Goal: Information Seeking & Learning: Learn about a topic

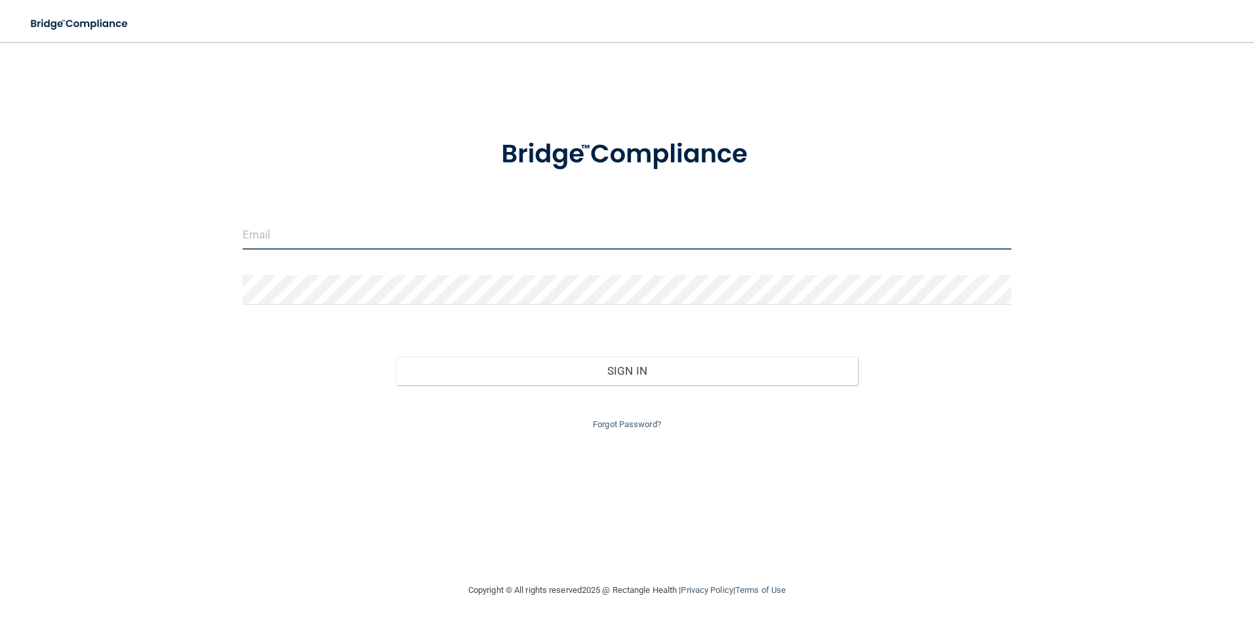
click at [479, 224] on input "email" at bounding box center [627, 235] width 769 height 30
type input "[EMAIL_ADDRESS][DOMAIN_NAME]"
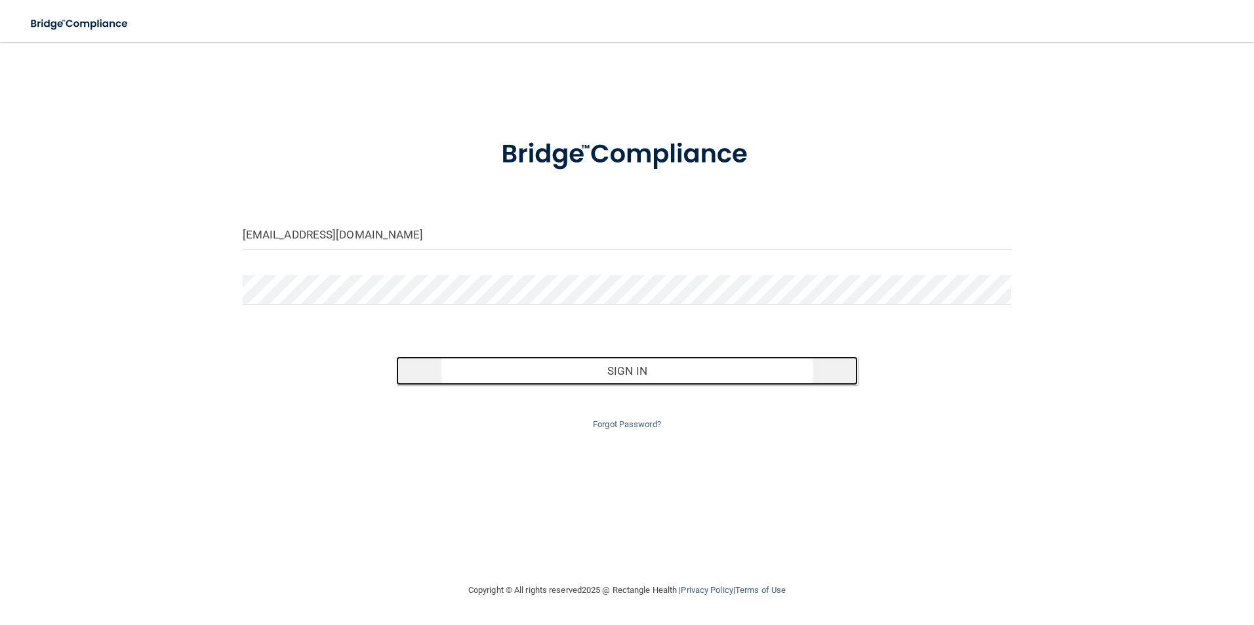
click at [678, 376] on button "Sign In" at bounding box center [627, 371] width 462 height 29
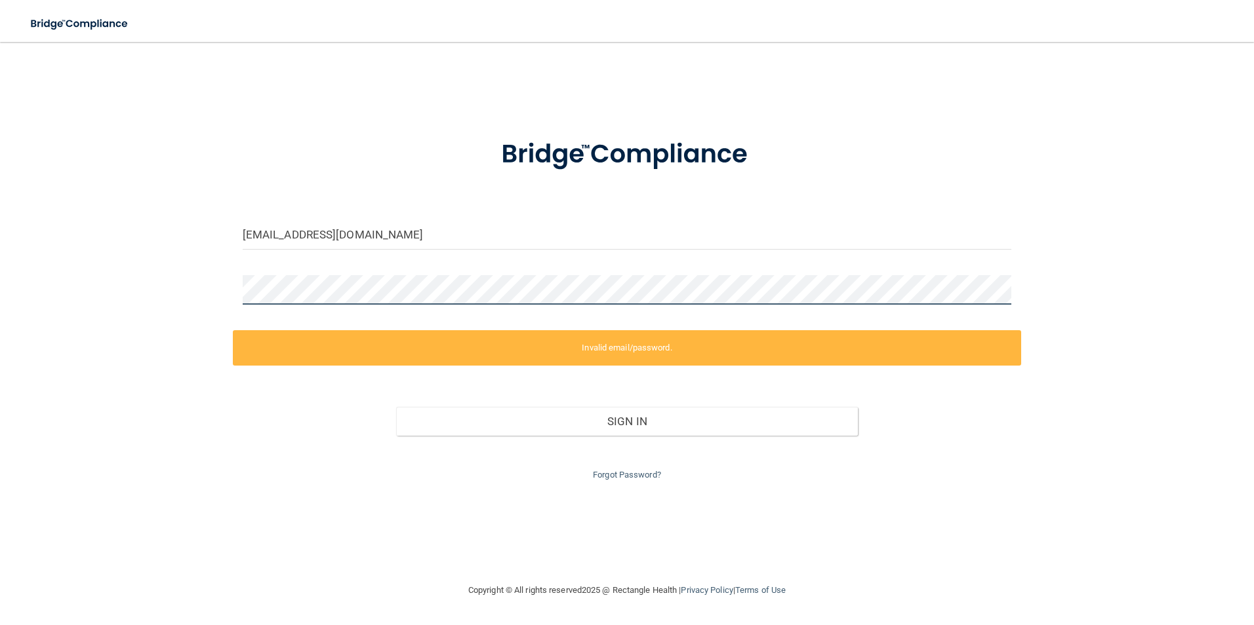
click at [137, 254] on div "info@mintiefamilydentistry.com Invalid email/password. You don't have permissio…" at bounding box center [626, 312] width 1201 height 515
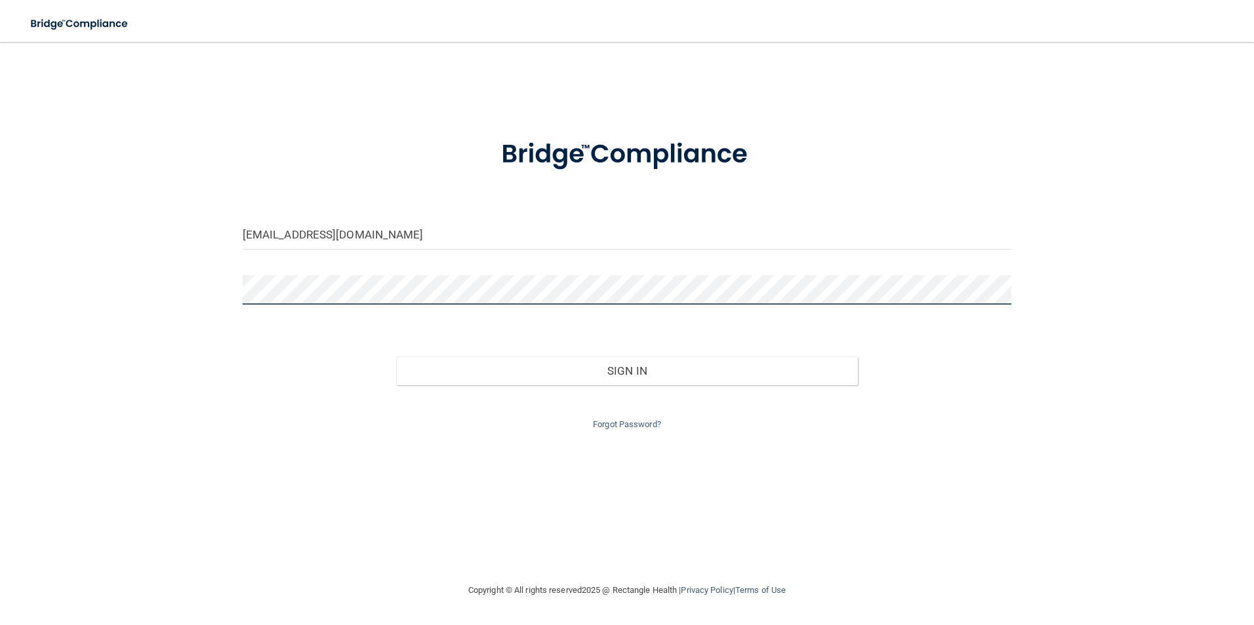
click at [396, 357] on button "Sign In" at bounding box center [627, 371] width 462 height 29
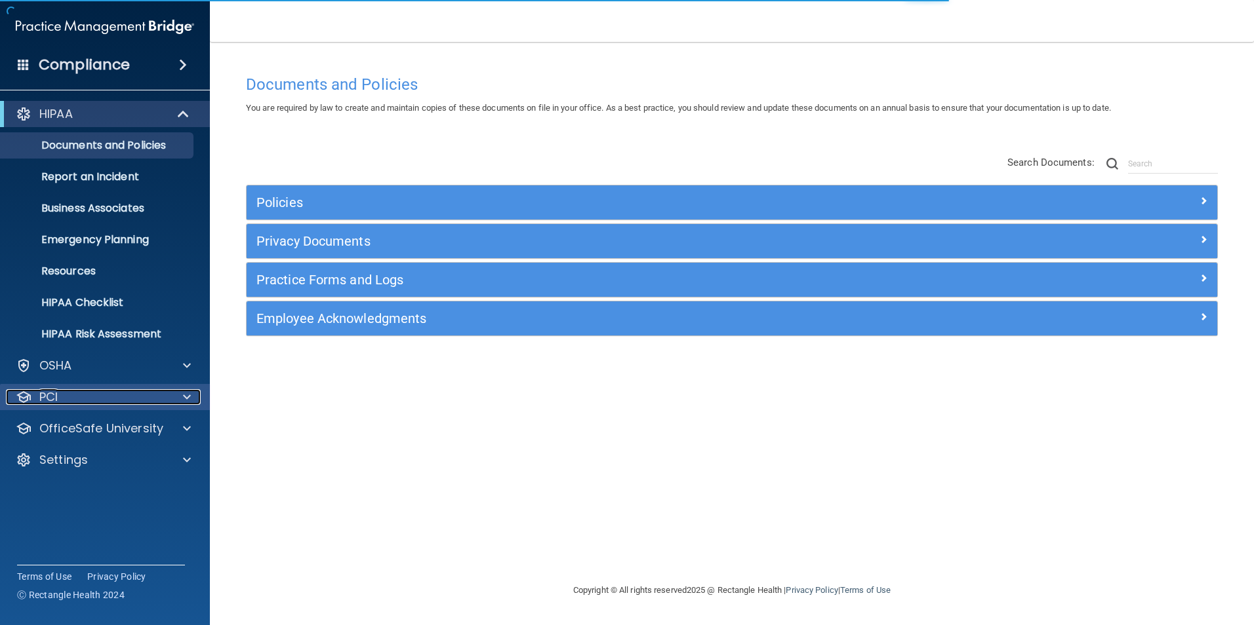
click at [104, 394] on div "PCI" at bounding box center [87, 397] width 163 height 16
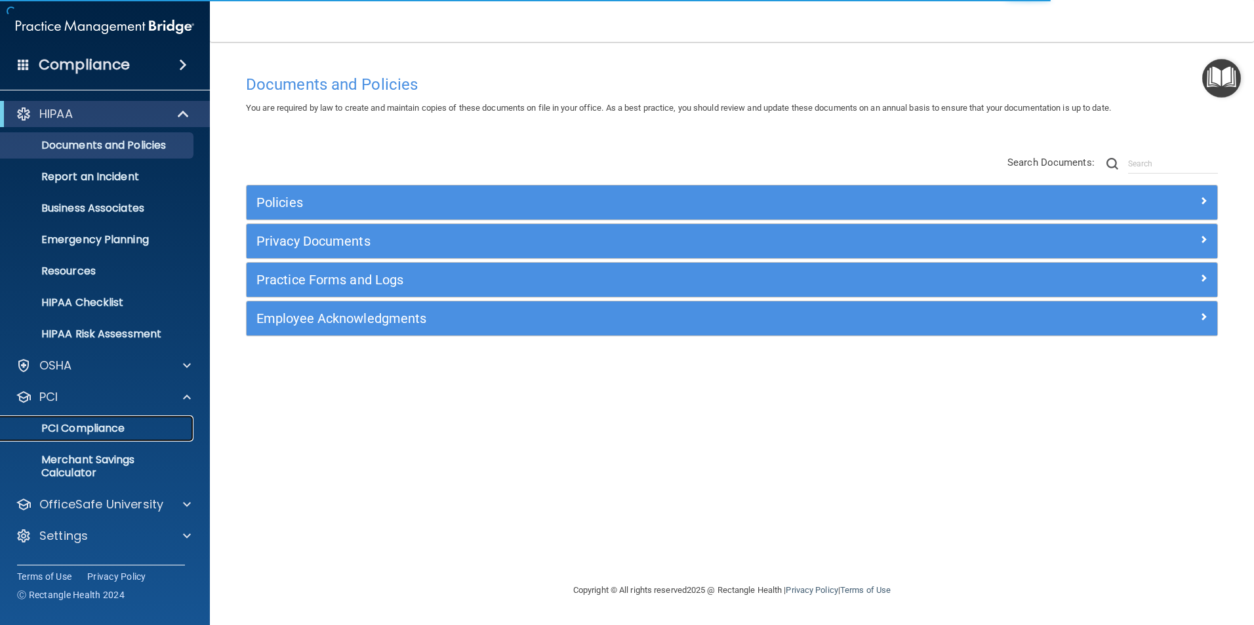
click at [108, 424] on p "PCI Compliance" at bounding box center [98, 428] width 179 height 13
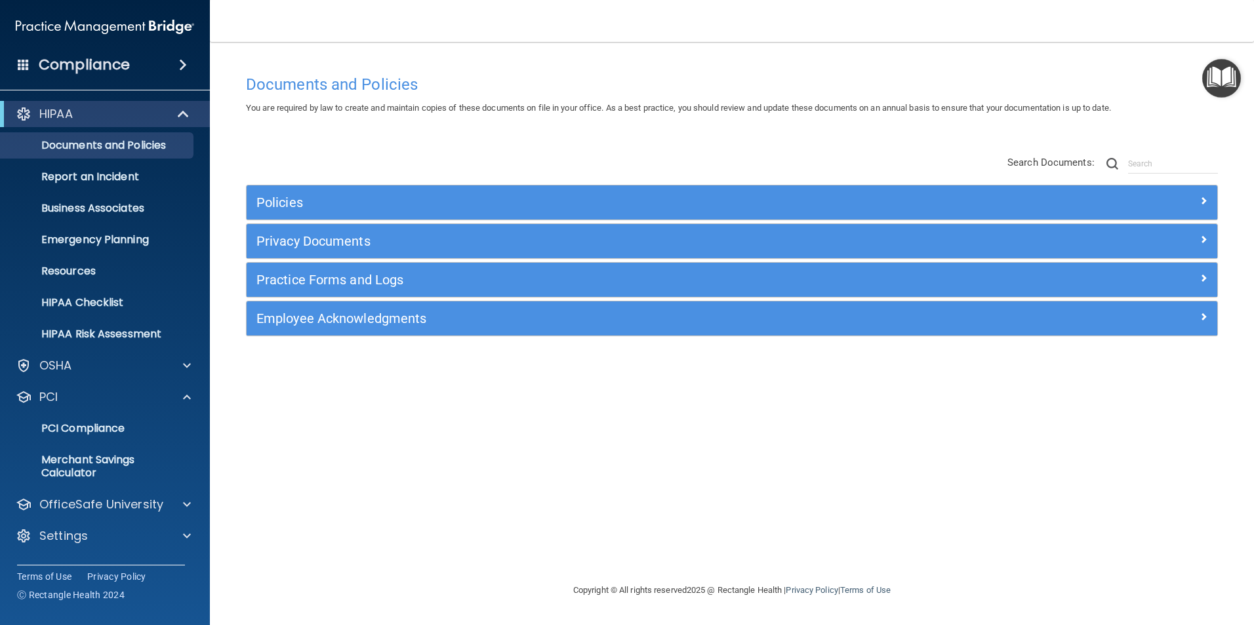
click at [186, 72] on span at bounding box center [183, 65] width 8 height 16
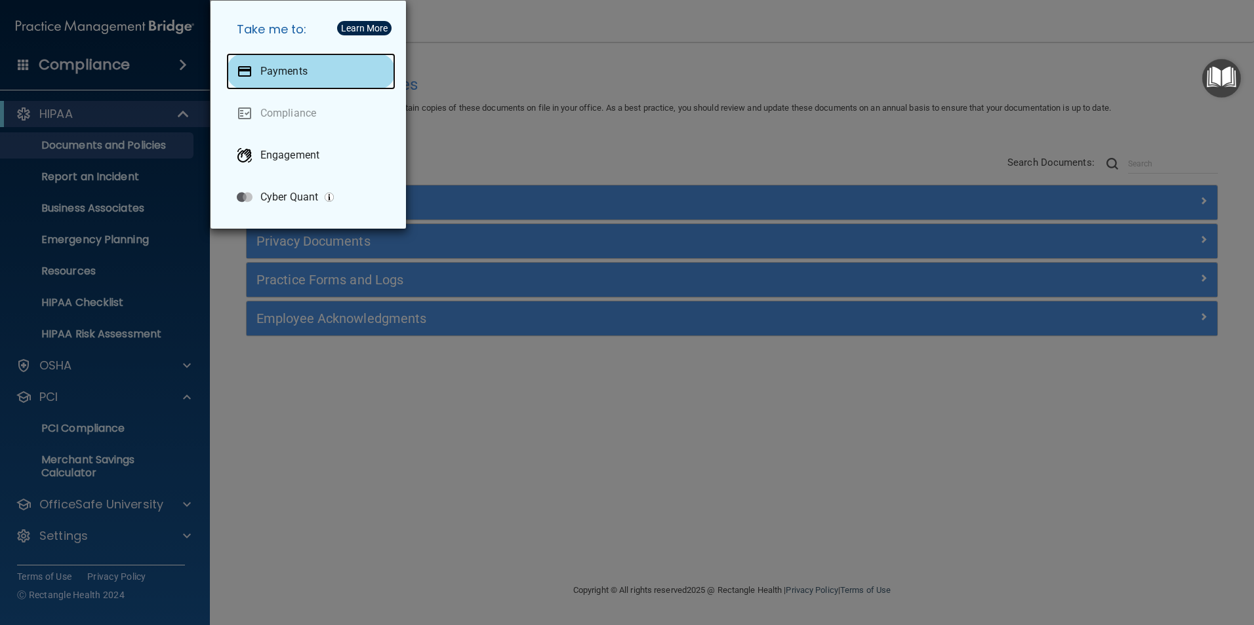
click at [262, 73] on p "Payments" at bounding box center [283, 71] width 47 height 13
click at [393, 423] on div "Take me to: Payments Compliance Engagement Cyber Quant" at bounding box center [627, 312] width 1254 height 625
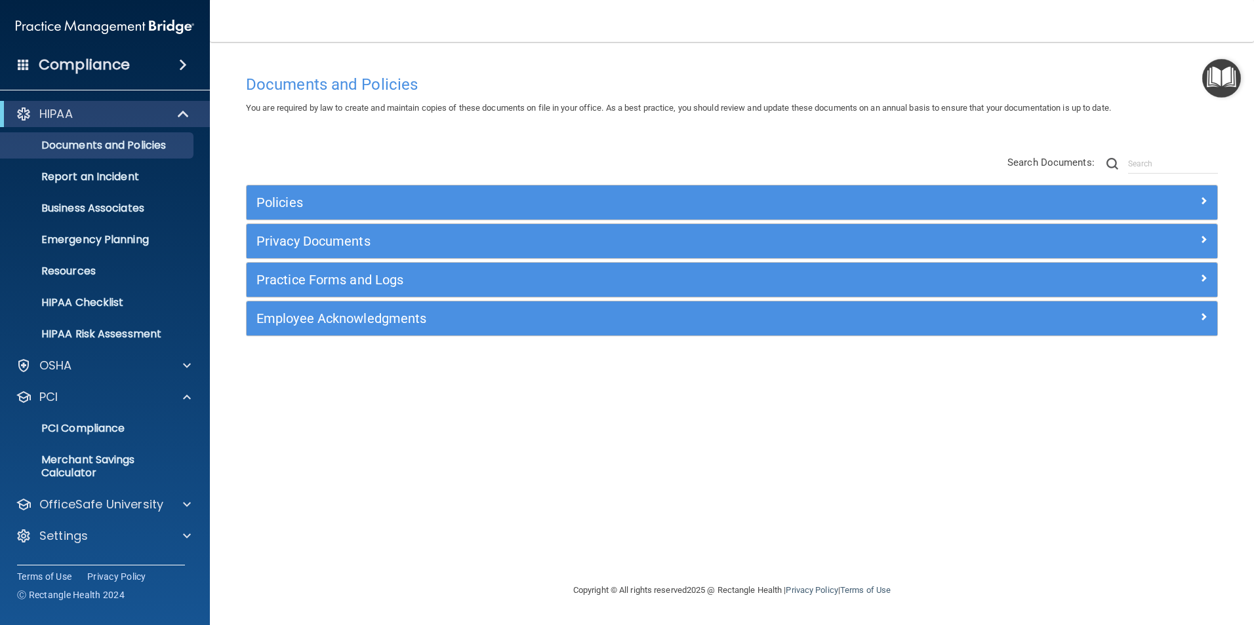
click at [182, 67] on span at bounding box center [183, 65] width 8 height 16
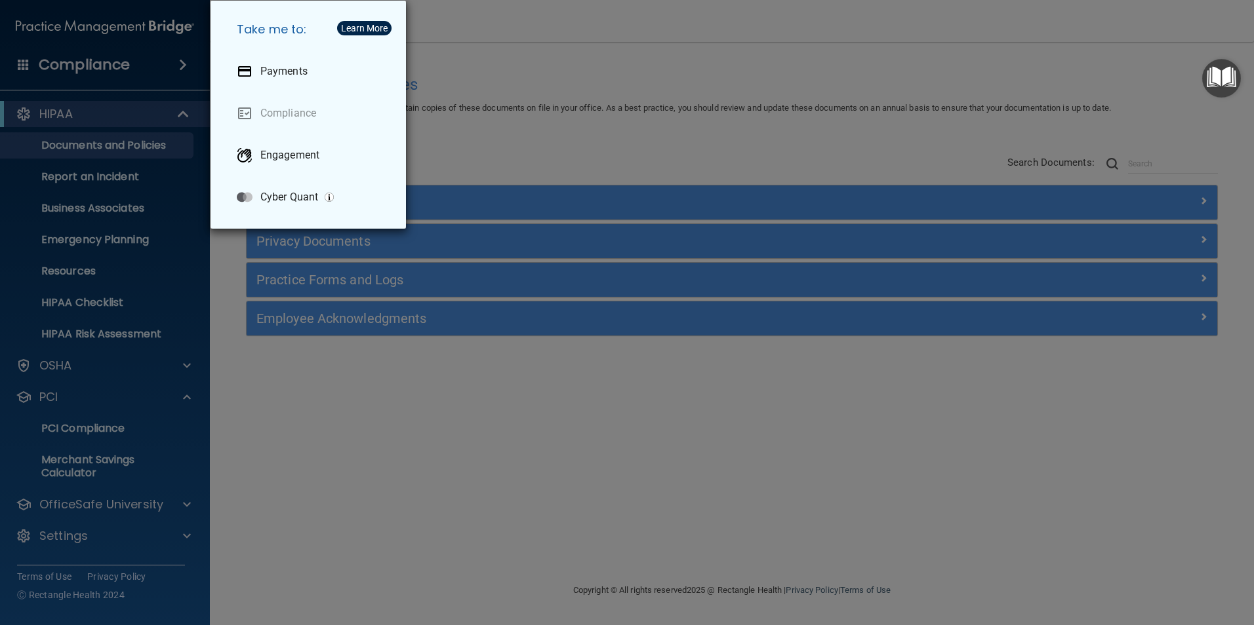
click at [602, 399] on div "Take me to: Payments Compliance Engagement Cyber Quant" at bounding box center [627, 312] width 1254 height 625
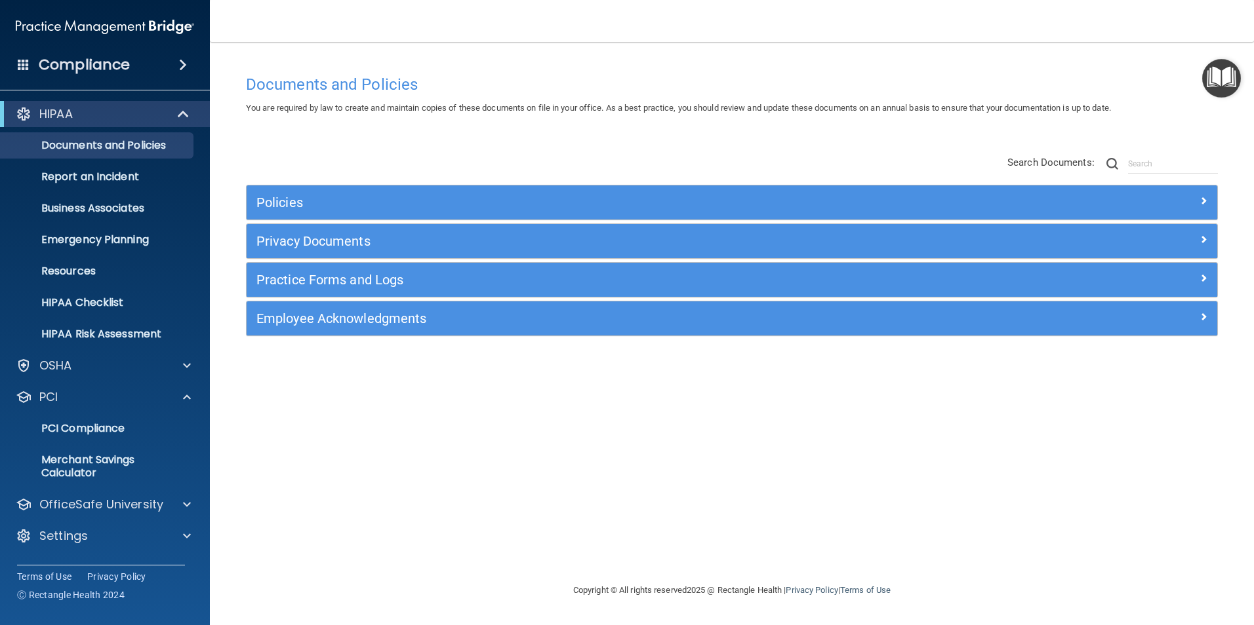
click at [28, 62] on span at bounding box center [24, 64] width 12 height 12
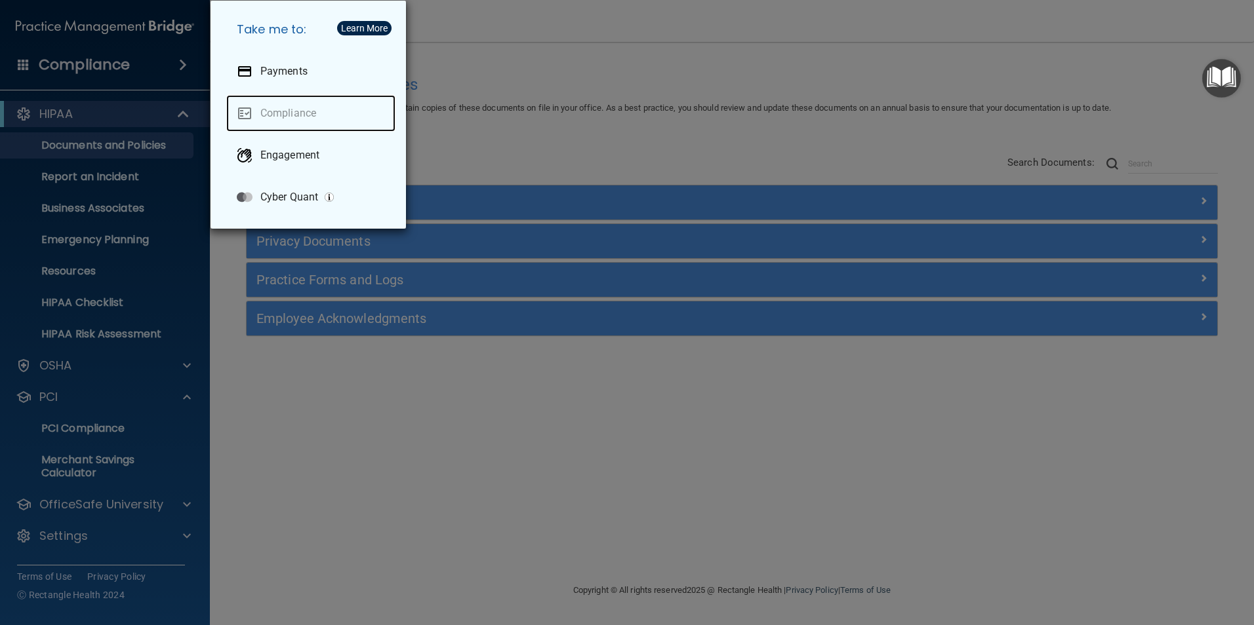
click at [310, 116] on link "Compliance" at bounding box center [310, 113] width 169 height 37
click at [390, 392] on div "Take me to: Payments Compliance Engagement Cyber Quant" at bounding box center [627, 312] width 1254 height 625
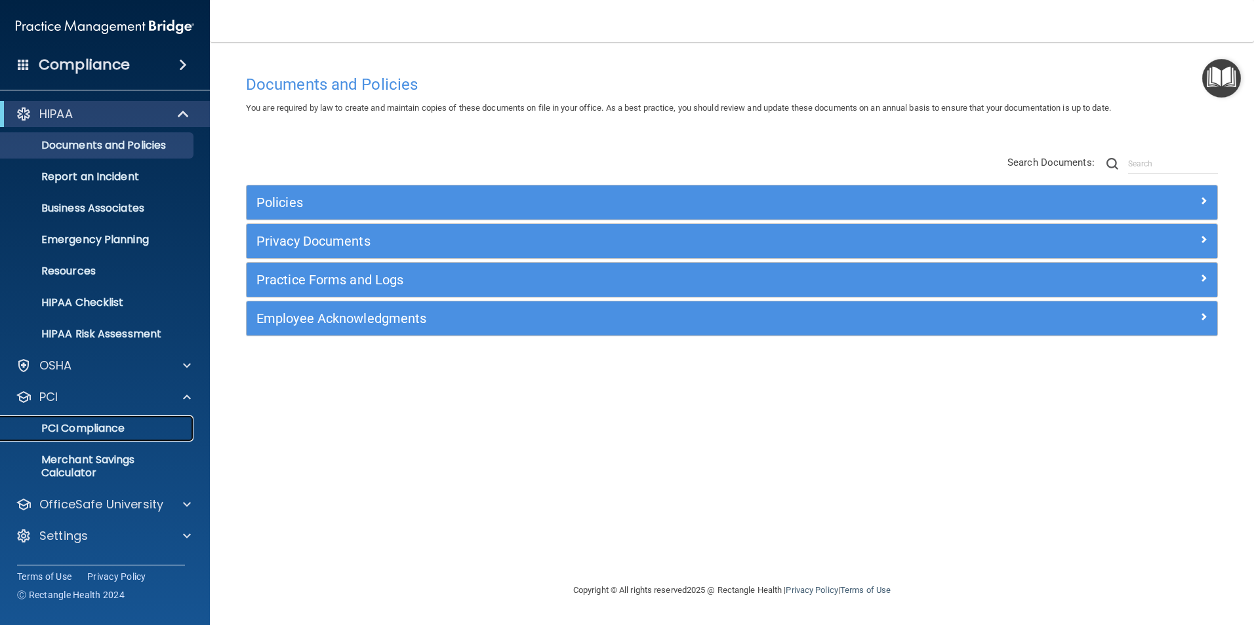
click at [124, 429] on p "PCI Compliance" at bounding box center [98, 428] width 179 height 13
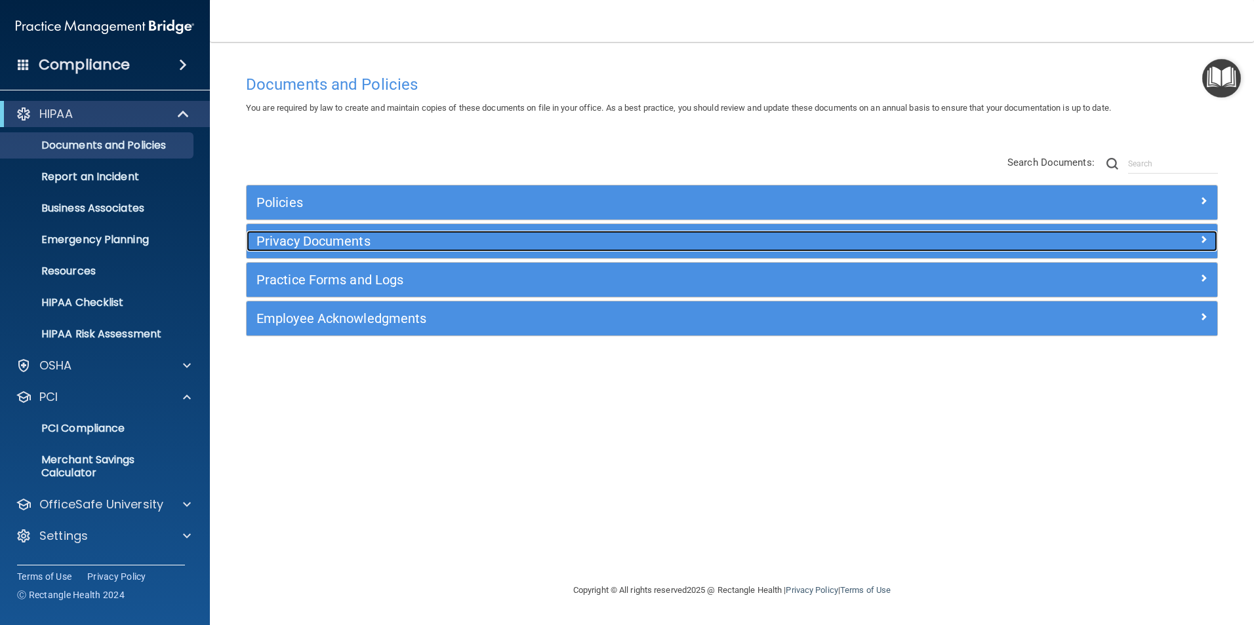
click at [431, 245] on h5 "Privacy Documents" at bounding box center [610, 241] width 708 height 14
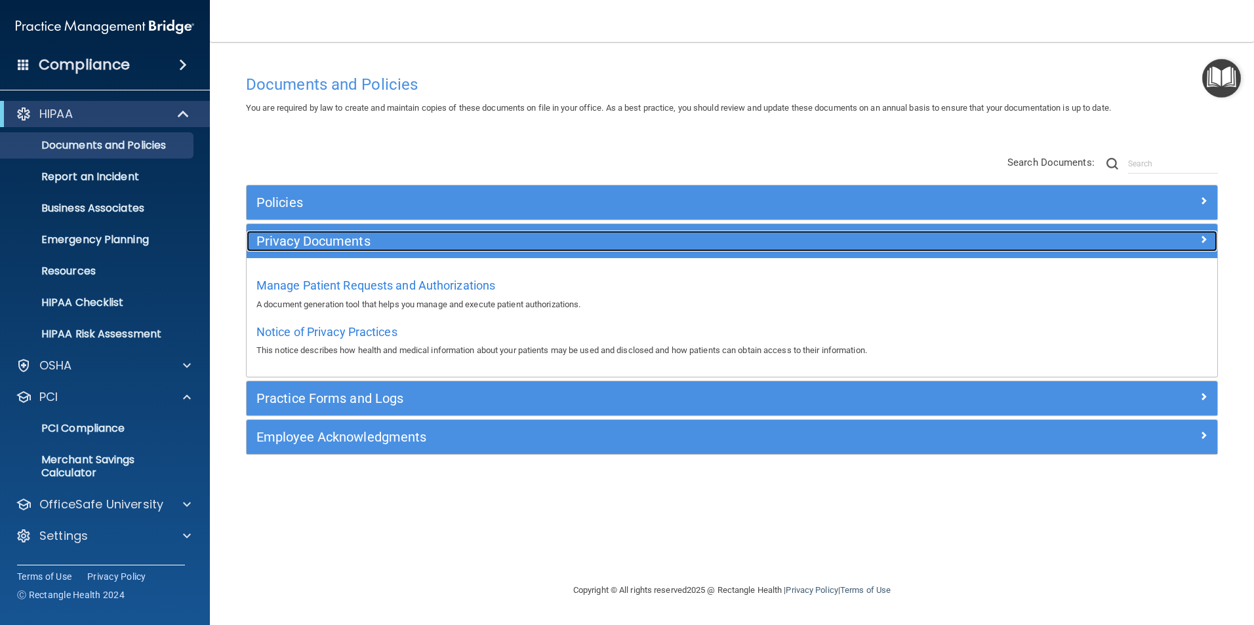
click at [431, 245] on h5 "Privacy Documents" at bounding box center [610, 241] width 708 height 14
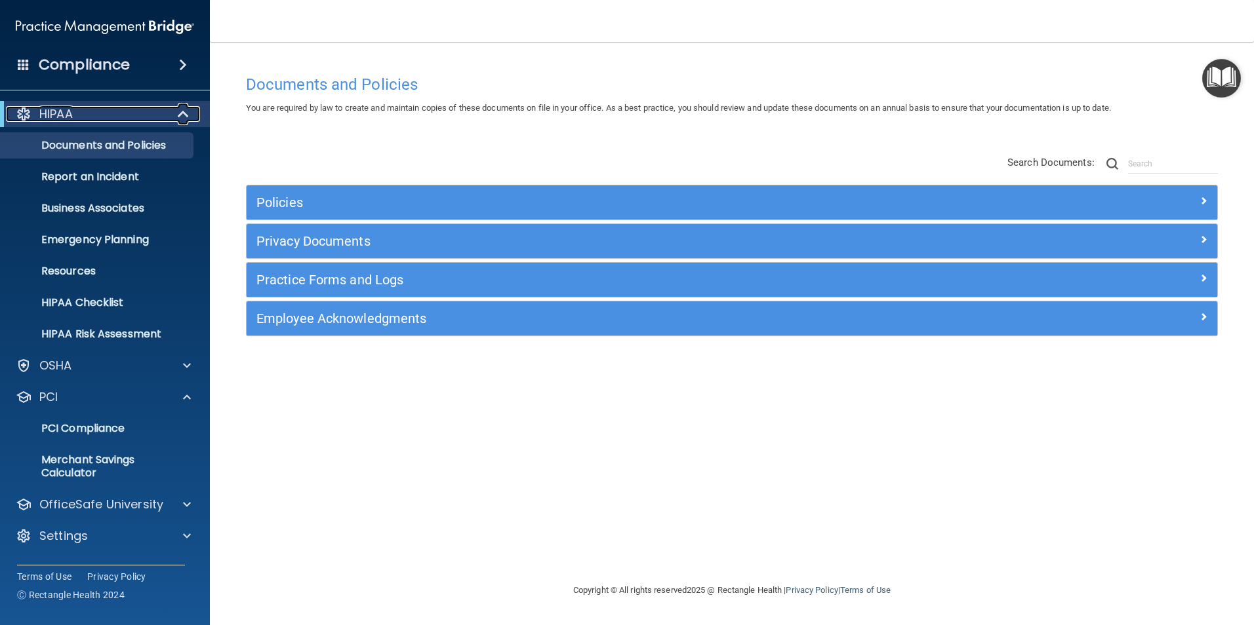
click at [179, 118] on span at bounding box center [184, 114] width 11 height 16
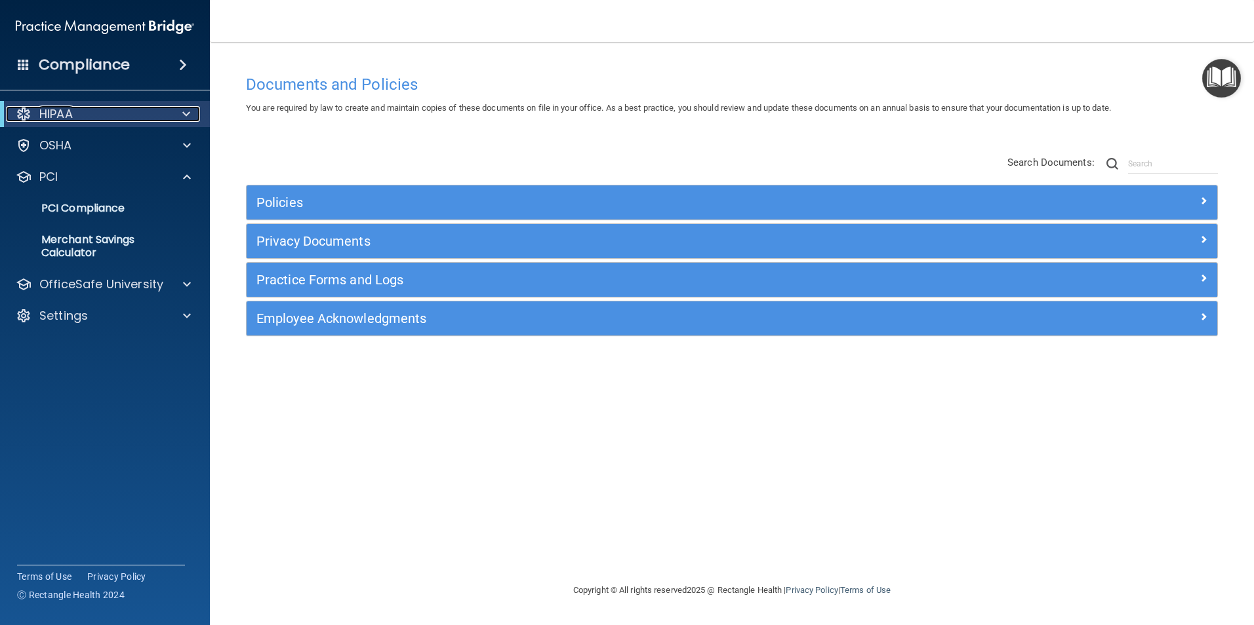
click at [178, 118] on div at bounding box center [184, 114] width 32 height 16
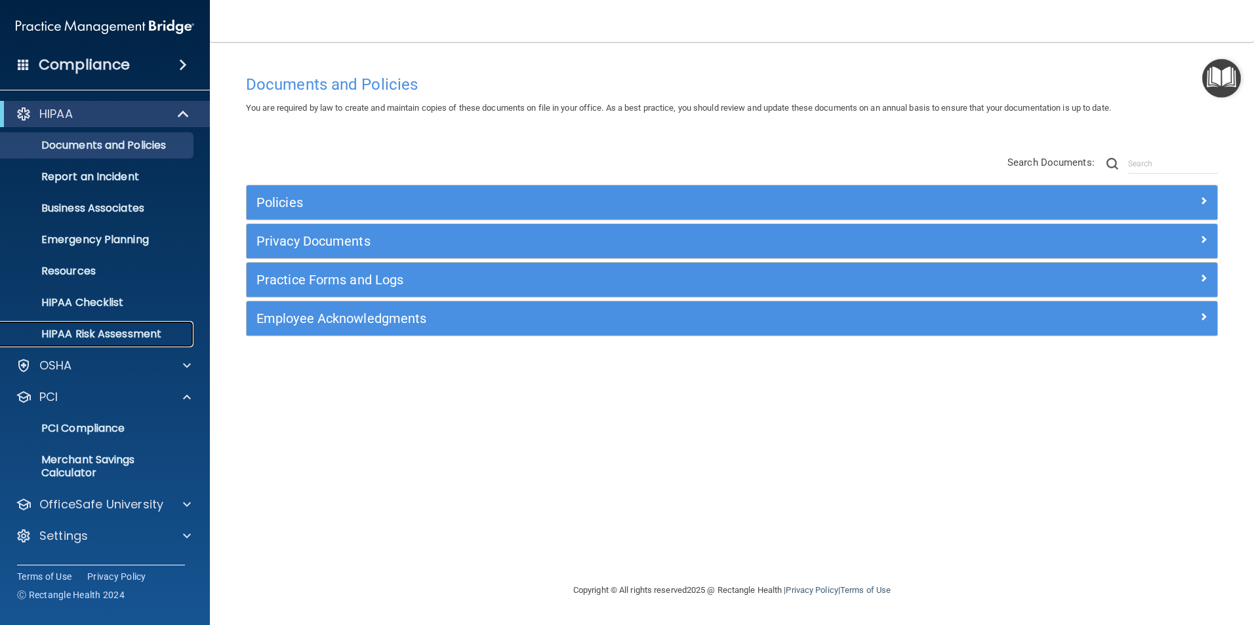
click at [94, 340] on p "HIPAA Risk Assessment" at bounding box center [98, 334] width 179 height 13
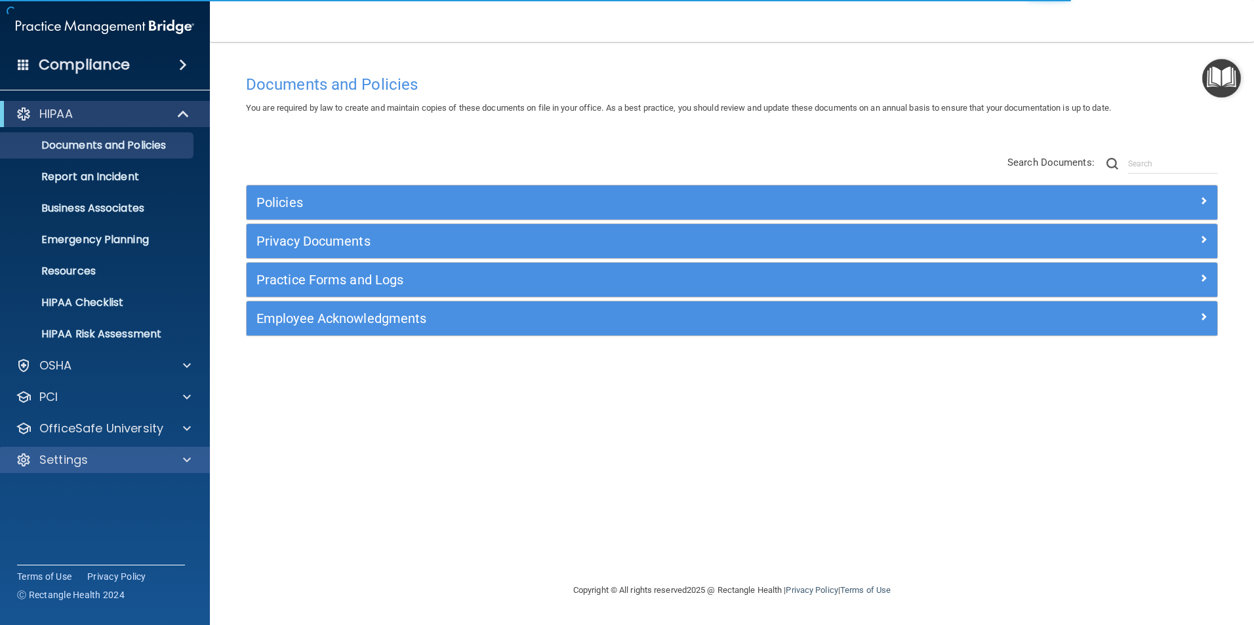
click at [113, 449] on div "Settings" at bounding box center [105, 460] width 210 height 26
click at [176, 461] on div at bounding box center [185, 460] width 33 height 16
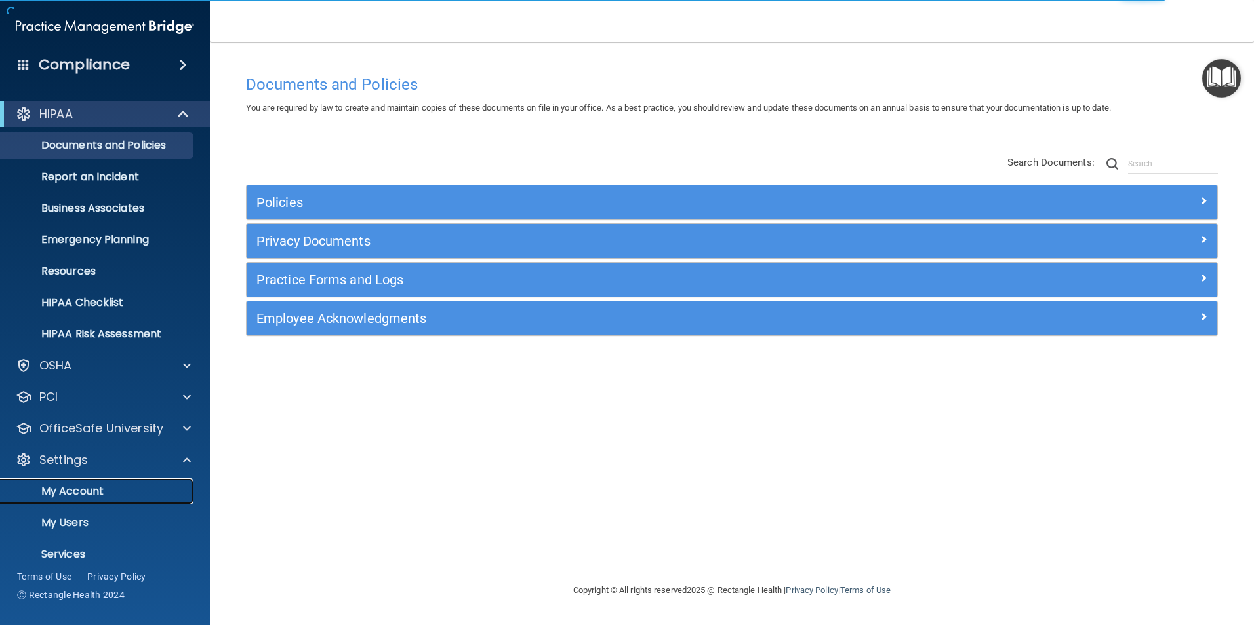
click at [96, 490] on p "My Account" at bounding box center [98, 491] width 179 height 13
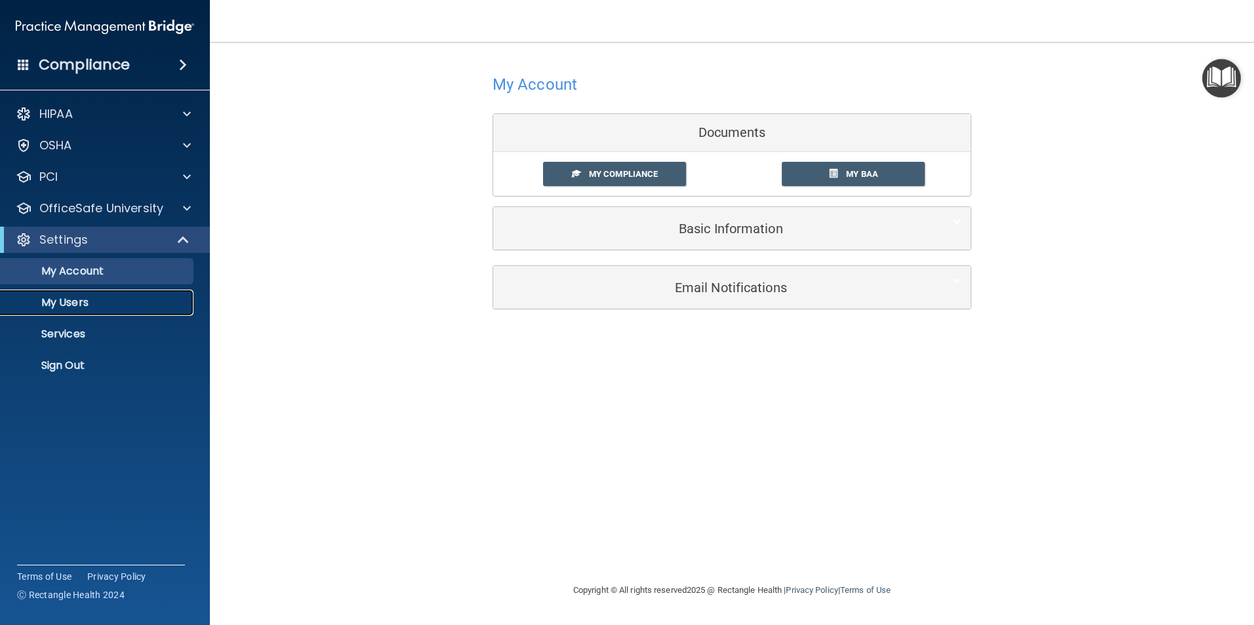
click at [64, 298] on p "My Users" at bounding box center [98, 302] width 179 height 13
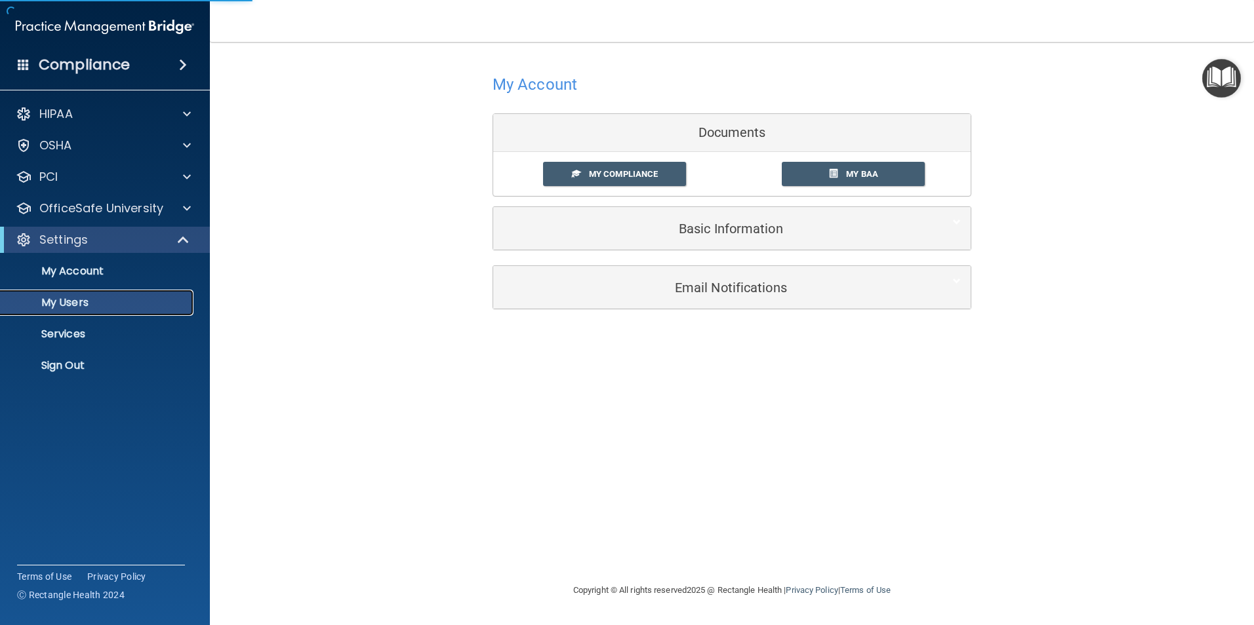
select select "20"
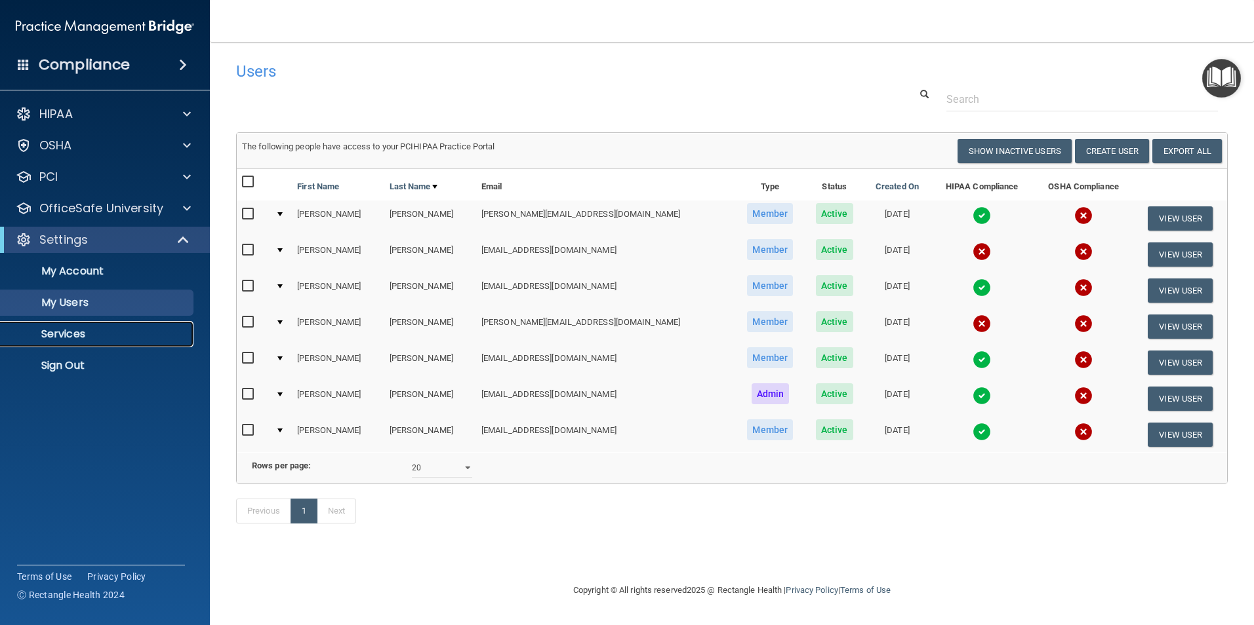
click at [79, 335] on p "Services" at bounding box center [98, 334] width 179 height 13
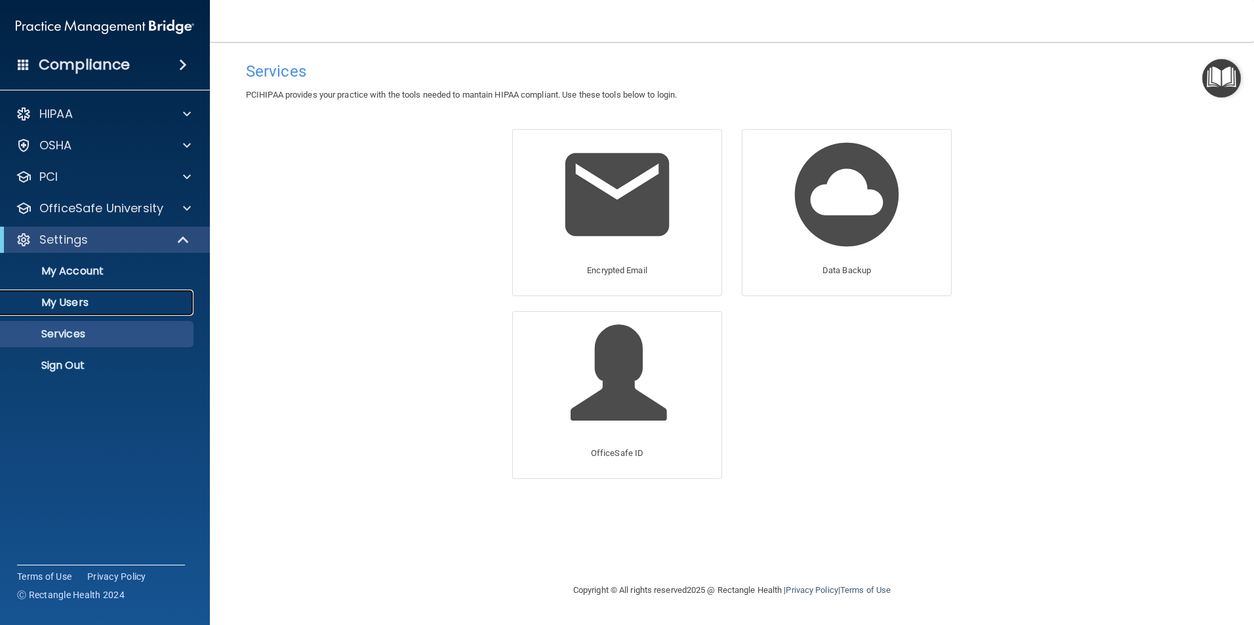
click at [79, 301] on p "My Users" at bounding box center [98, 302] width 179 height 13
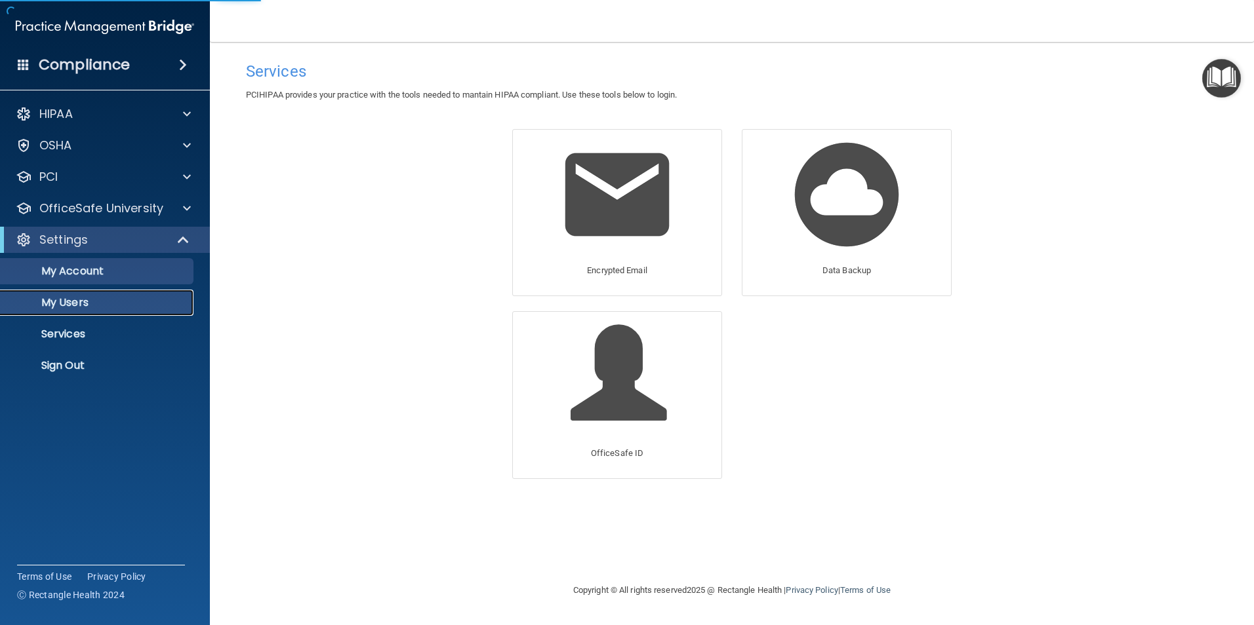
select select "20"
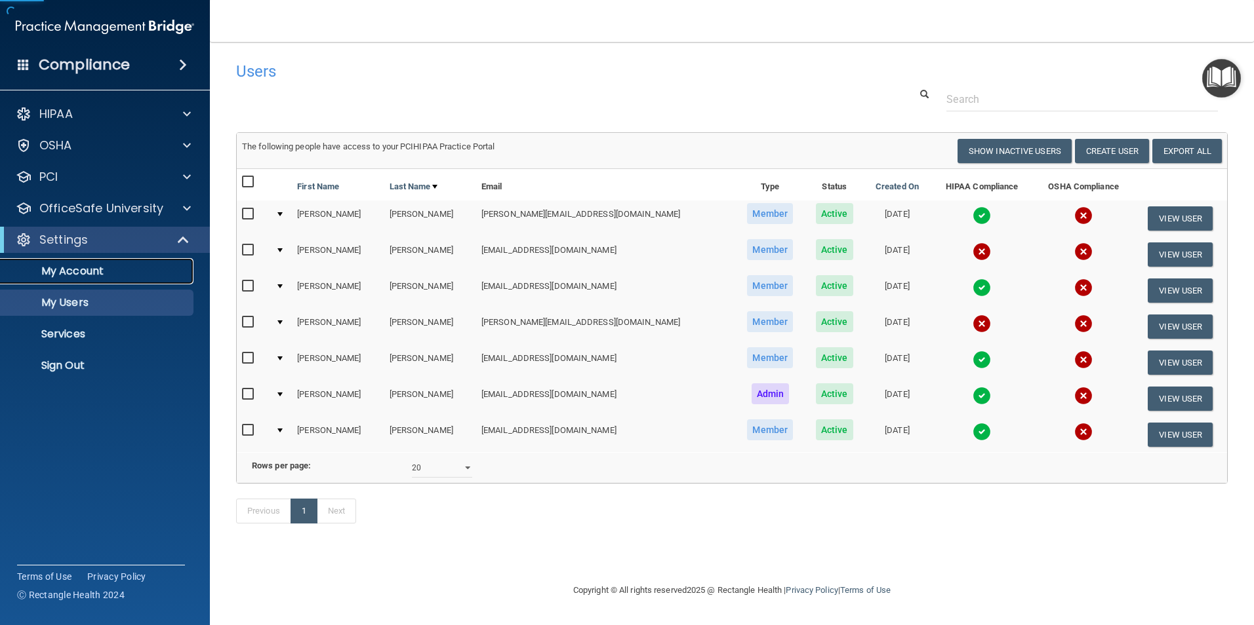
click at [101, 273] on p "My Account" at bounding box center [98, 271] width 179 height 13
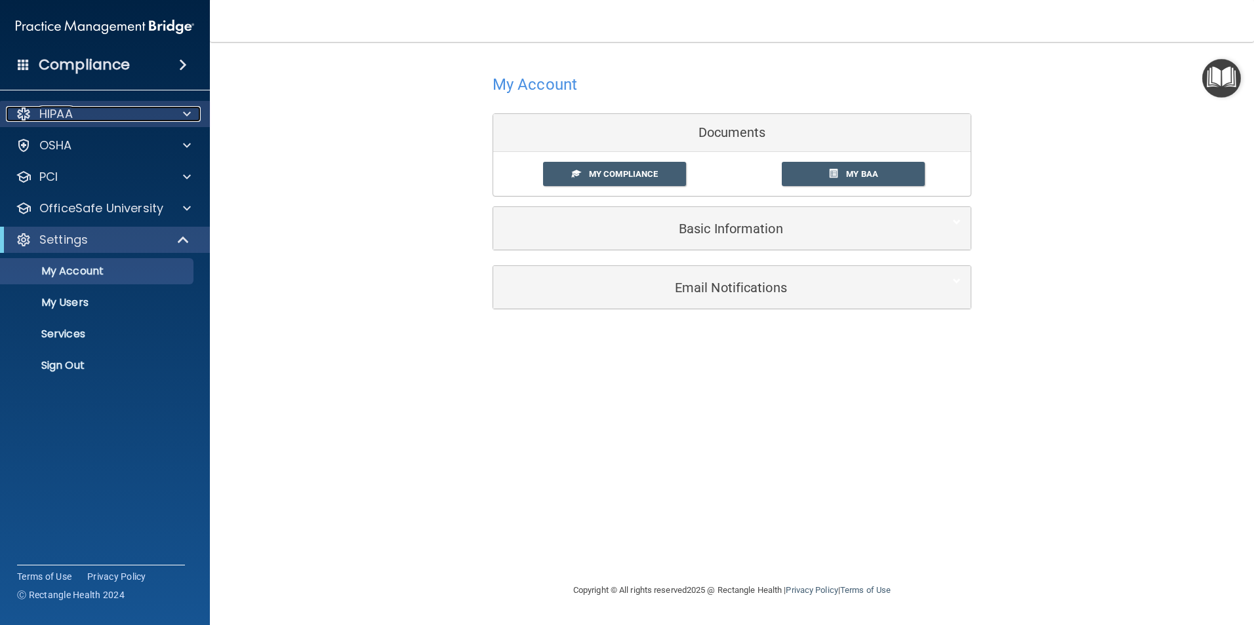
click at [70, 121] on p "HIPAA" at bounding box center [55, 114] width 33 height 16
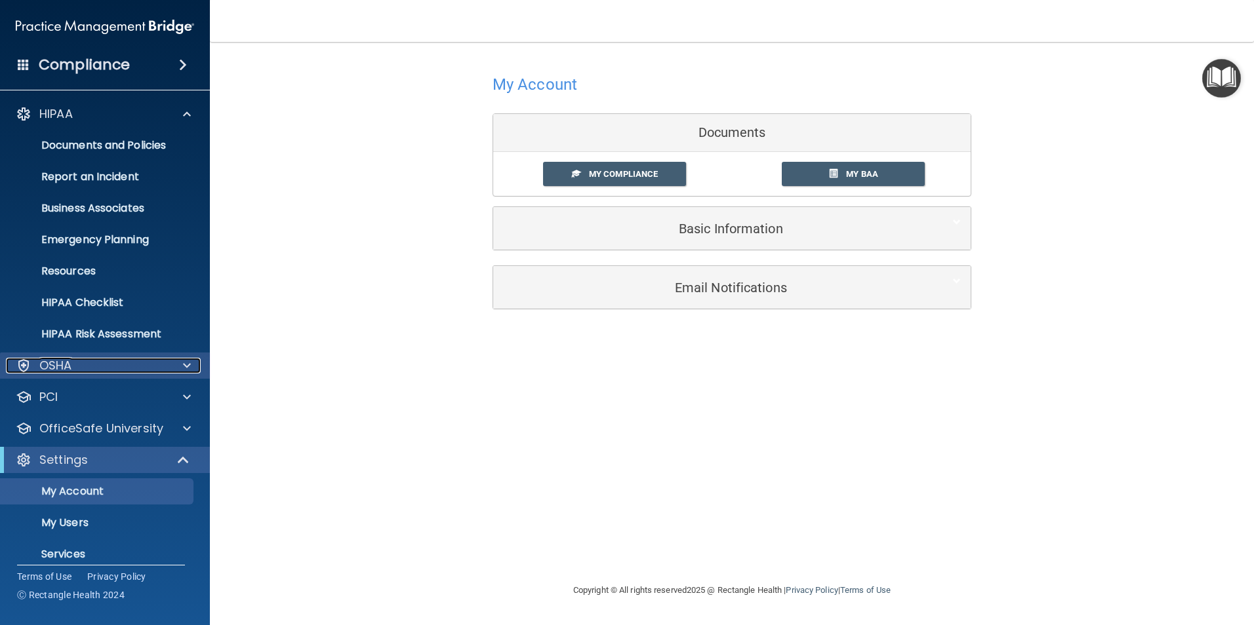
click at [98, 367] on div "OSHA" at bounding box center [87, 366] width 163 height 16
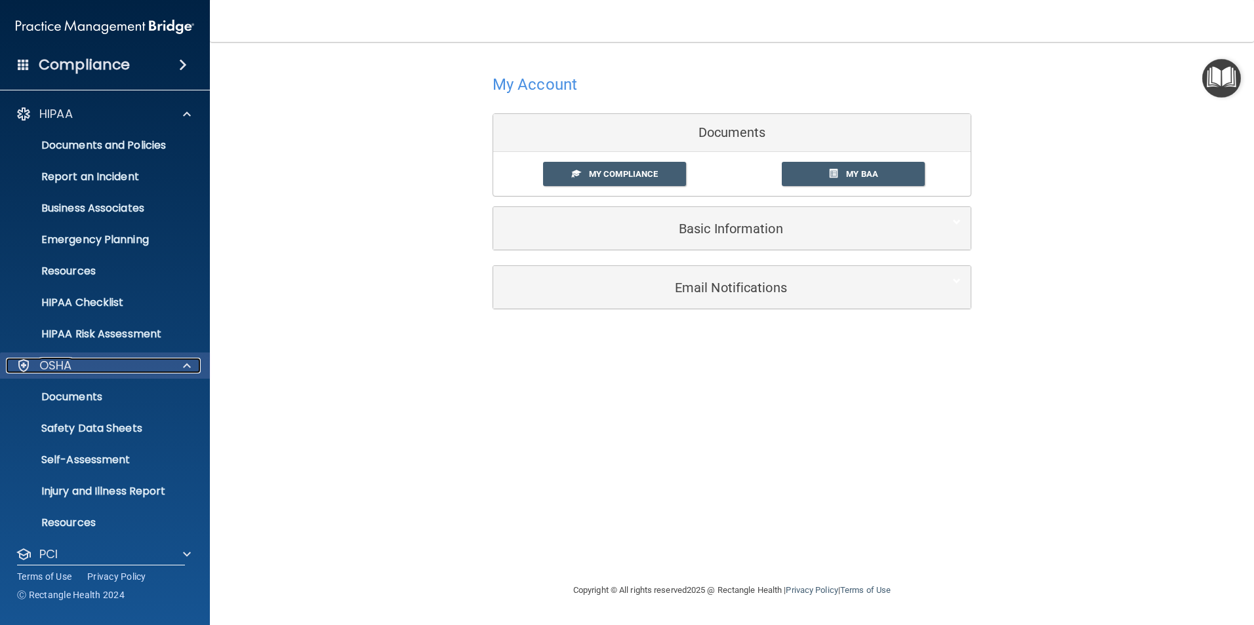
click at [98, 367] on div "OSHA" at bounding box center [87, 366] width 163 height 16
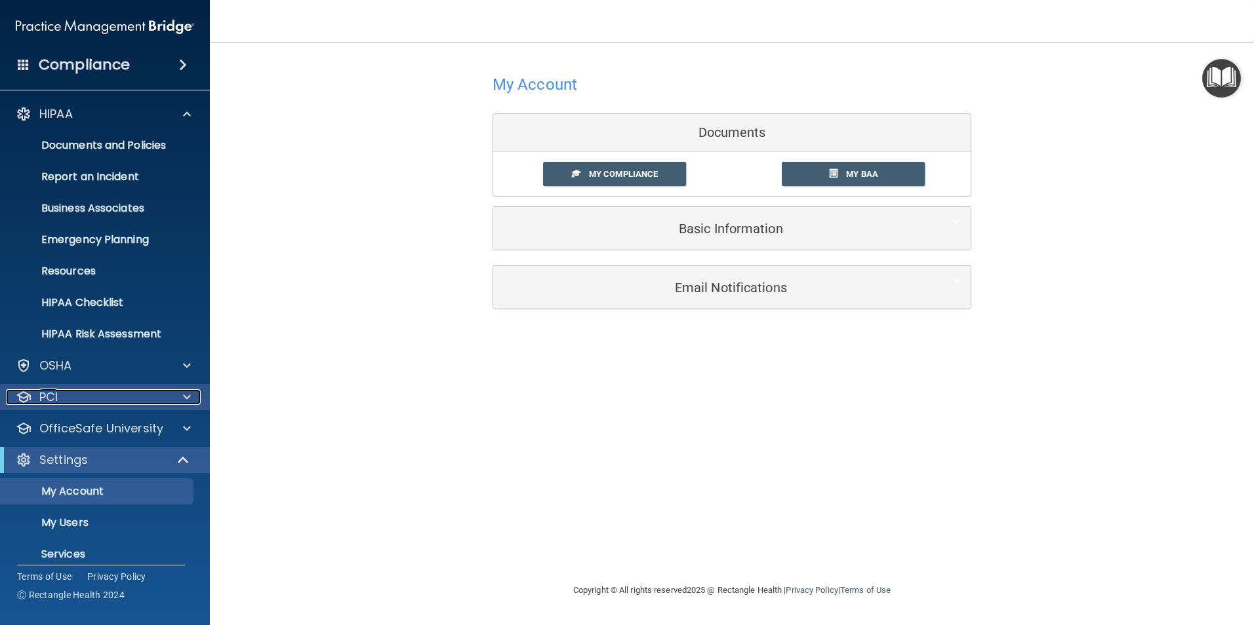
click at [75, 390] on div "PCI" at bounding box center [87, 397] width 163 height 16
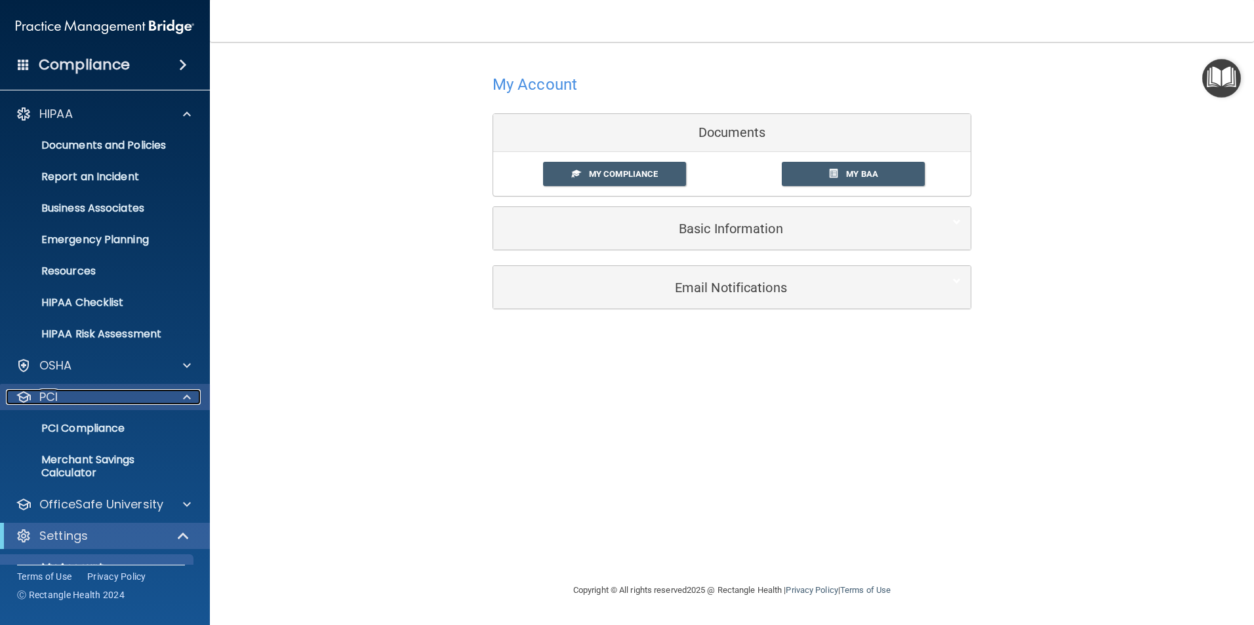
click at [73, 391] on div "PCI" at bounding box center [87, 397] width 163 height 16
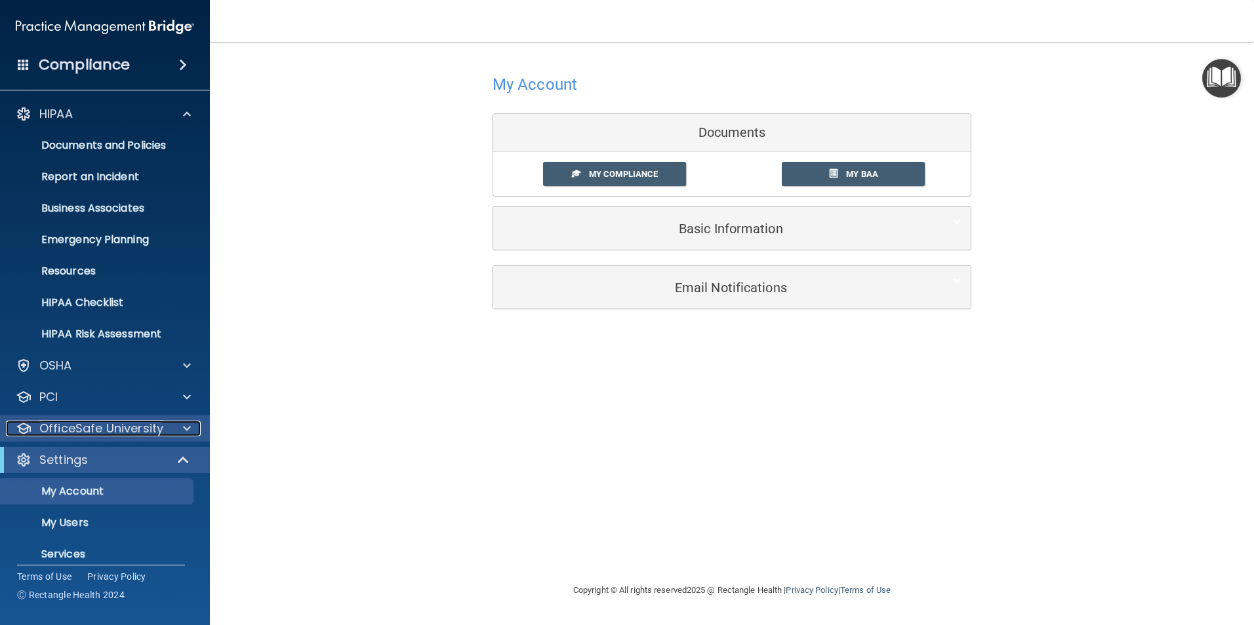
click at [59, 422] on p "OfficeSafe University" at bounding box center [101, 429] width 124 height 16
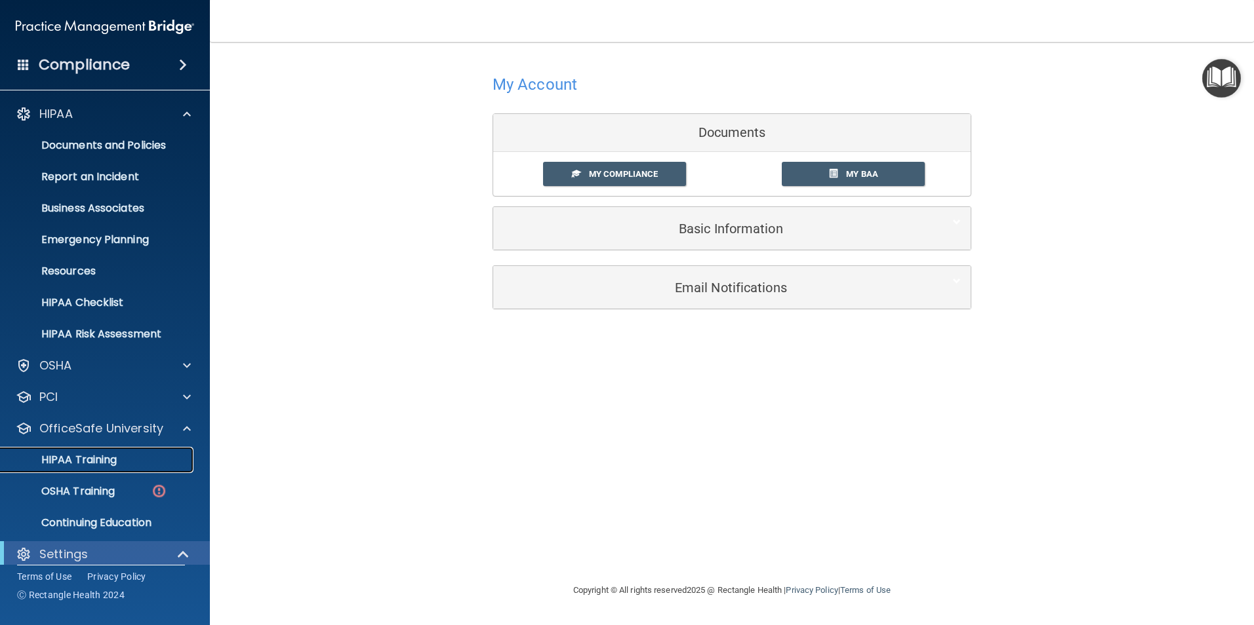
click at [89, 462] on p "HIPAA Training" at bounding box center [63, 460] width 108 height 13
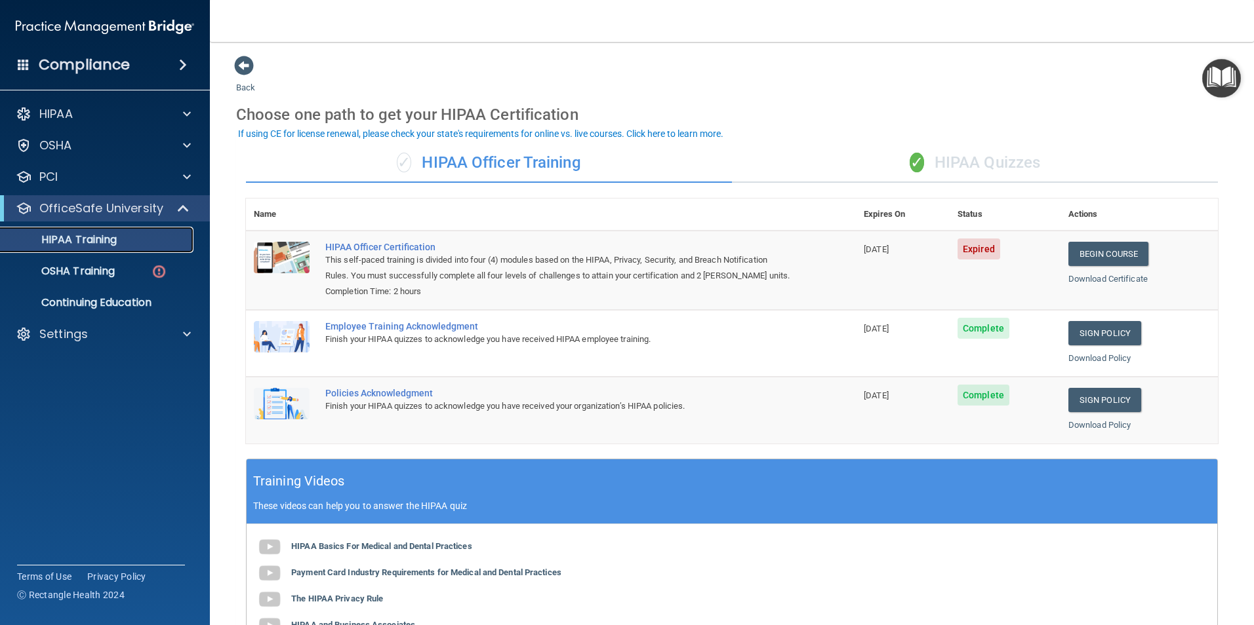
click at [80, 238] on p "HIPAA Training" at bounding box center [63, 239] width 108 height 13
click at [247, 66] on span at bounding box center [244, 66] width 20 height 20
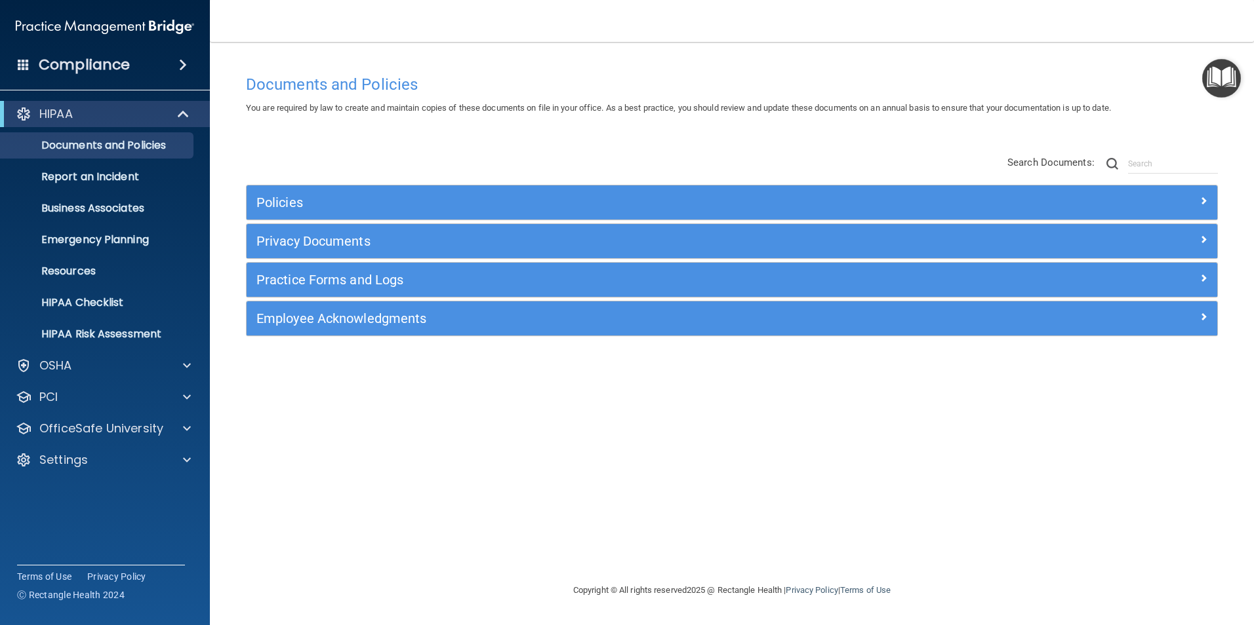
drag, startPoint x: 886, startPoint y: 479, endPoint x: 879, endPoint y: 479, distance: 7.2
click at [879, 479] on div "Documents and Policies You are required by law to create and maintain copies of…" at bounding box center [731, 325] width 991 height 515
click at [145, 452] on div "Settings" at bounding box center [105, 460] width 210 height 26
click at [99, 450] on div "Settings" at bounding box center [105, 460] width 210 height 26
click at [108, 462] on div "Settings" at bounding box center [87, 460] width 163 height 16
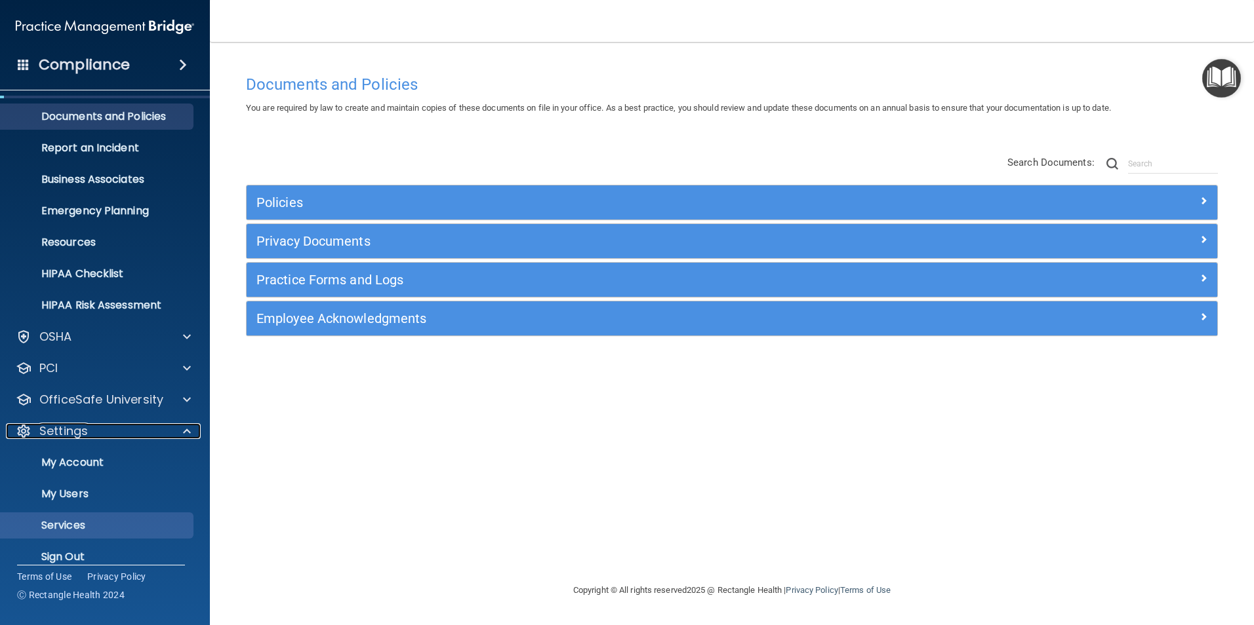
scroll to position [45, 0]
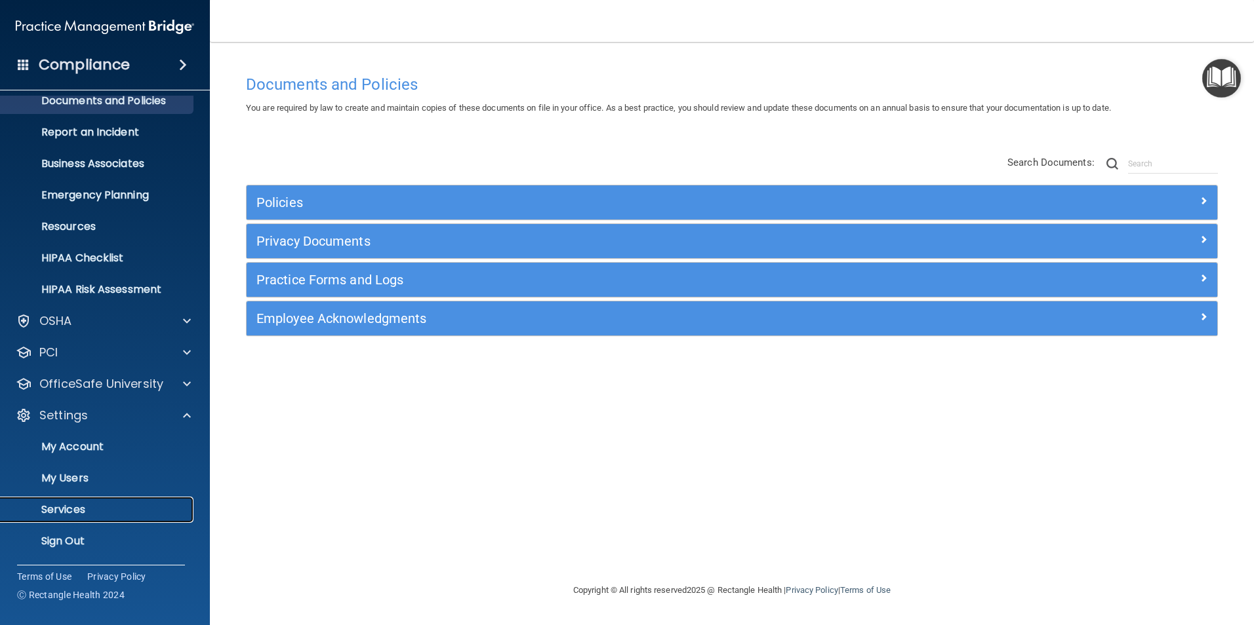
click at [101, 516] on p "Services" at bounding box center [98, 510] width 179 height 13
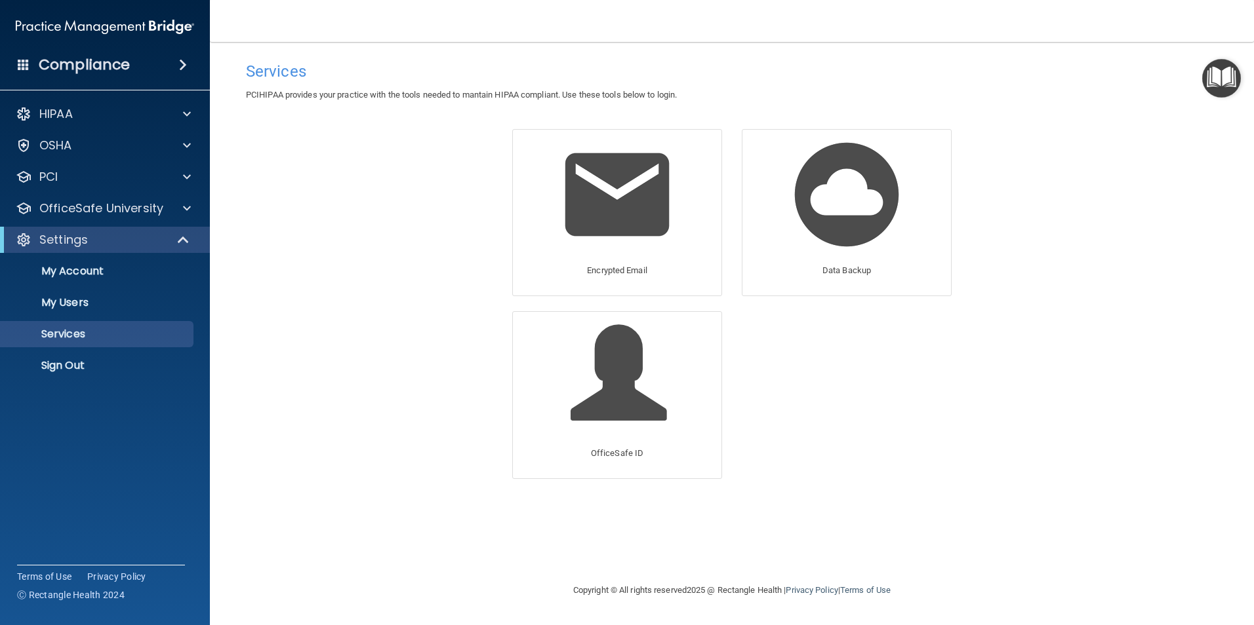
click at [363, 226] on div "Services PCIHIPAA provides your practice with the tools needed to mantain HIPAA…" at bounding box center [731, 312] width 991 height 515
